Goal: Information Seeking & Learning: Find specific fact

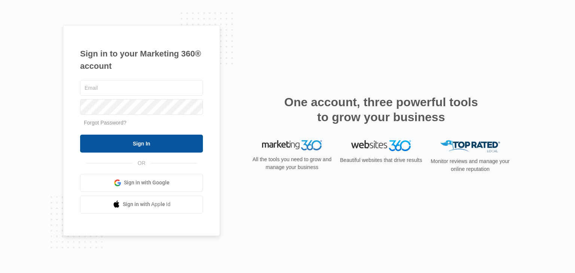
type input "[PERSON_NAME][EMAIL_ADDRESS][DOMAIN_NAME]"
click at [135, 147] on input "Sign In" at bounding box center [141, 144] width 123 height 18
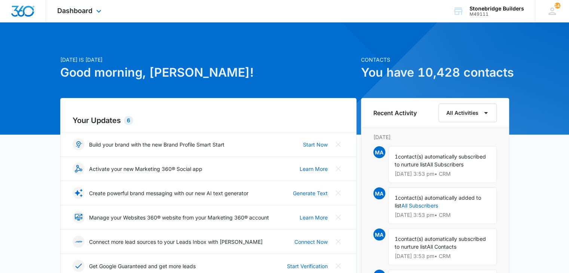
click at [102, 14] on icon at bounding box center [98, 11] width 9 height 9
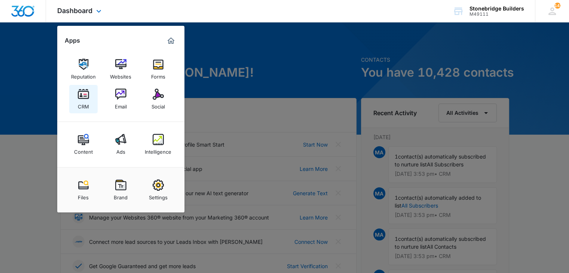
click at [89, 91] on link "CRM" at bounding box center [83, 99] width 28 height 28
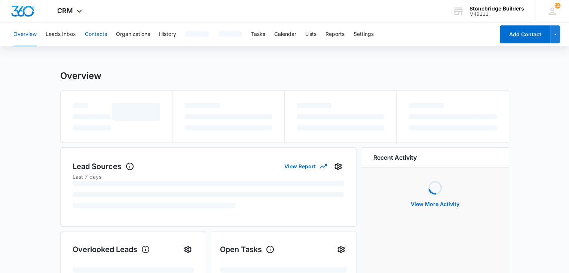
click at [100, 36] on button "Contacts" at bounding box center [96, 34] width 22 height 24
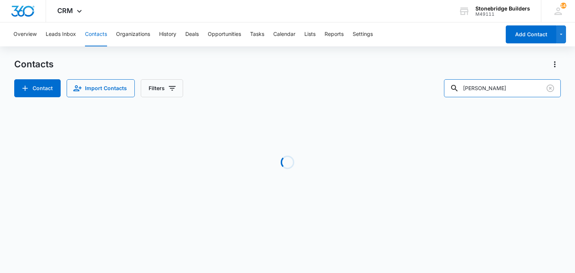
drag, startPoint x: 480, startPoint y: 89, endPoint x: 432, endPoint y: 85, distance: 48.0
click at [432, 85] on div "Contact Import Contacts Filters [PERSON_NAME]" at bounding box center [287, 88] width 546 height 18
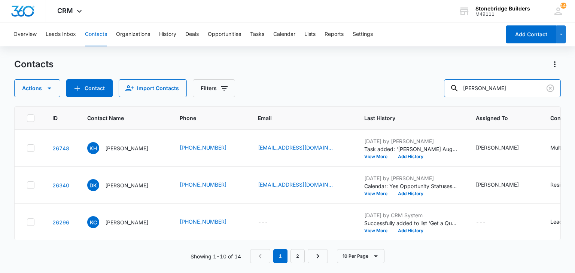
type input "[PERSON_NAME]"
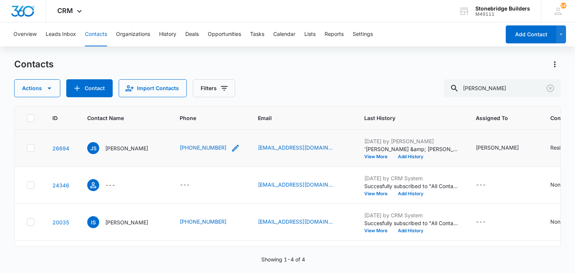
drag, startPoint x: 200, startPoint y: 150, endPoint x: 224, endPoint y: 144, distance: 24.6
click at [231, 144] on icon "Phone - (303) 587-8869 - Select to Edit Field" at bounding box center [235, 148] width 9 height 9
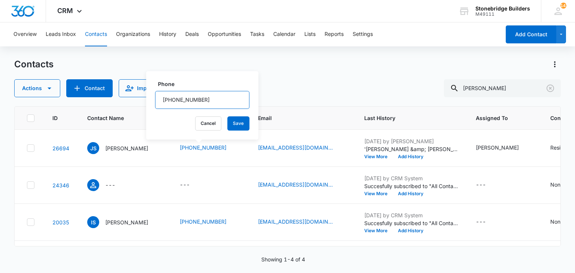
drag, startPoint x: 217, startPoint y: 100, endPoint x: 128, endPoint y: 99, distance: 89.0
click at [128, 99] on div "Contacts Actions Contact Import Contacts Filters [PERSON_NAME] ID Contact Name …" at bounding box center [287, 165] width 546 height 214
drag, startPoint x: 202, startPoint y: 100, endPoint x: 144, endPoint y: 102, distance: 58.8
click at [117, 104] on div "Contacts Actions Contact Import Contacts Filters [PERSON_NAME] ID Contact Name …" at bounding box center [287, 165] width 546 height 214
drag, startPoint x: 202, startPoint y: 100, endPoint x: 160, endPoint y: 98, distance: 42.7
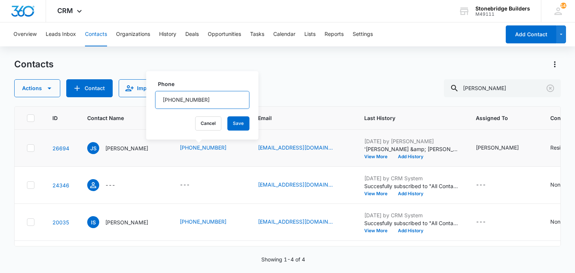
click at [160, 98] on input "Phone" at bounding box center [202, 100] width 94 height 18
